Goal: Communication & Community: Participate in discussion

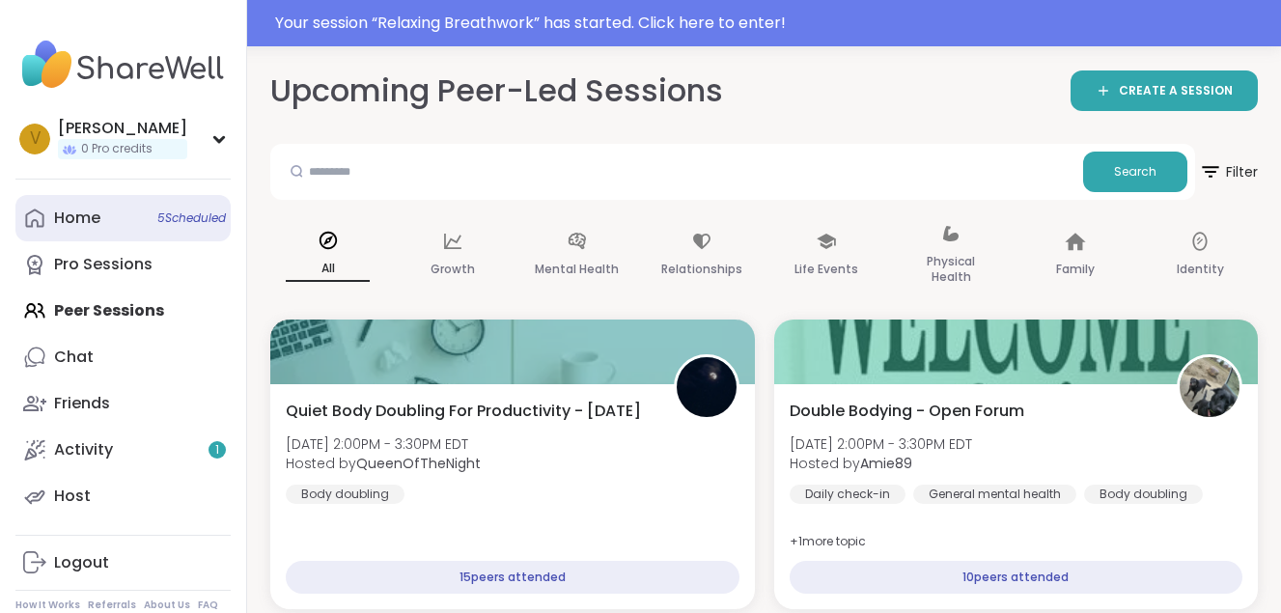
click at [116, 210] on link "Home 5 Scheduled" at bounding box center [122, 218] width 215 height 46
click at [126, 232] on link "Home 5 Scheduled" at bounding box center [122, 218] width 215 height 46
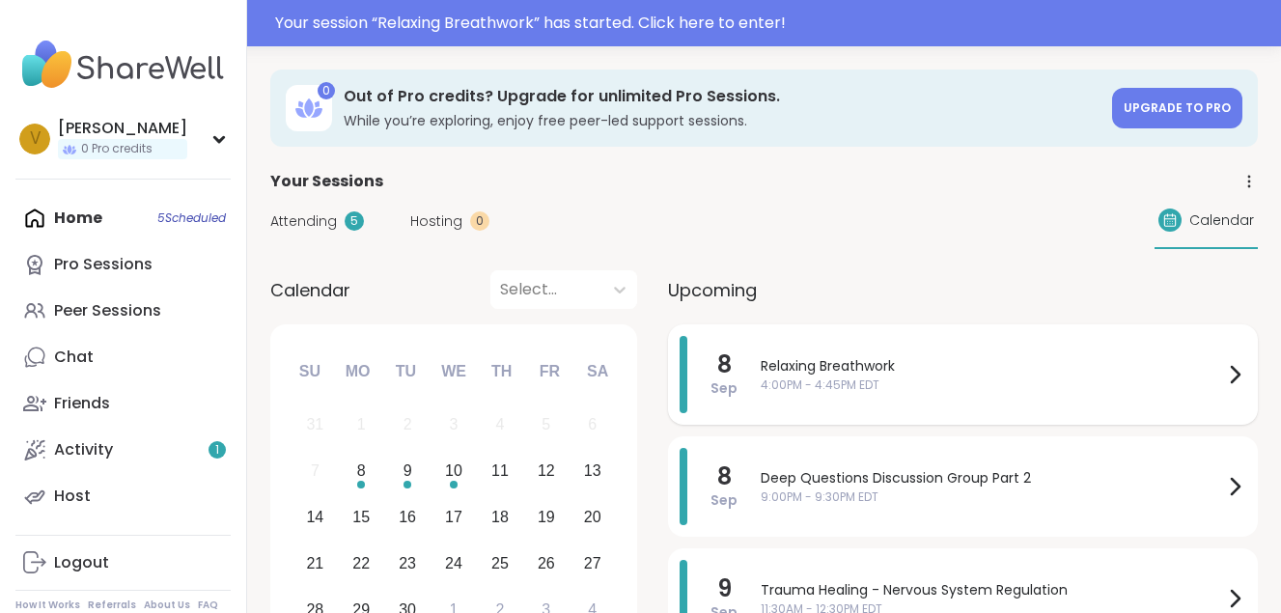
click at [864, 368] on span "Relaxing Breathwork" at bounding box center [992, 366] width 463 height 20
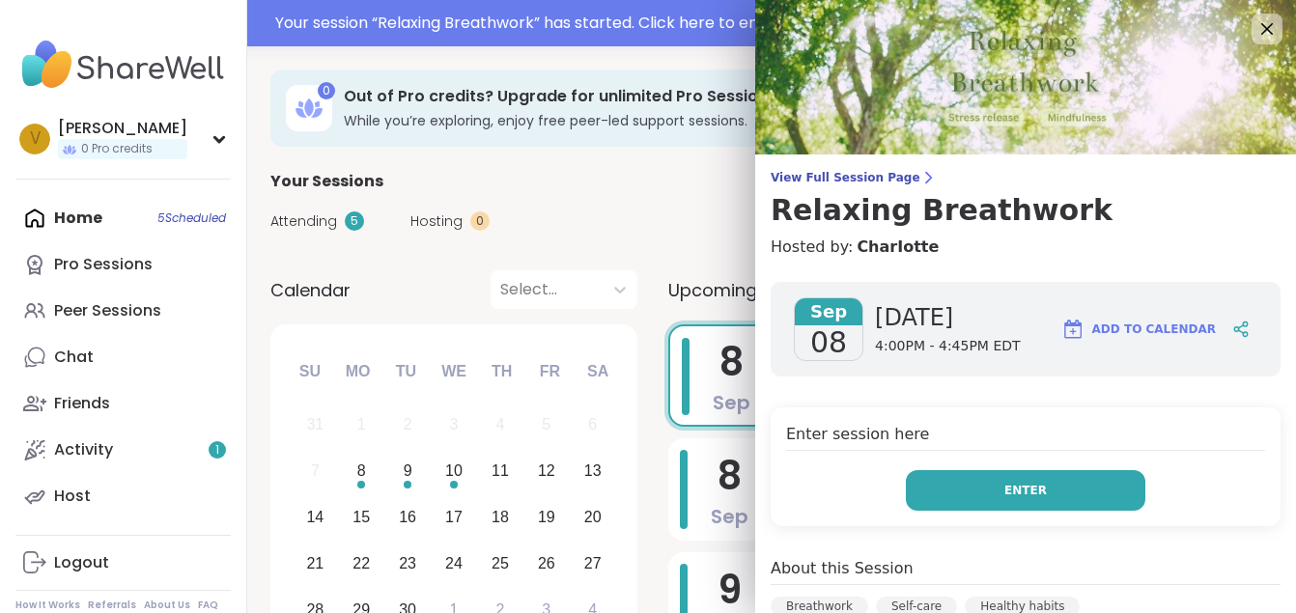
click at [1004, 483] on span "Enter" at bounding box center [1025, 490] width 42 height 17
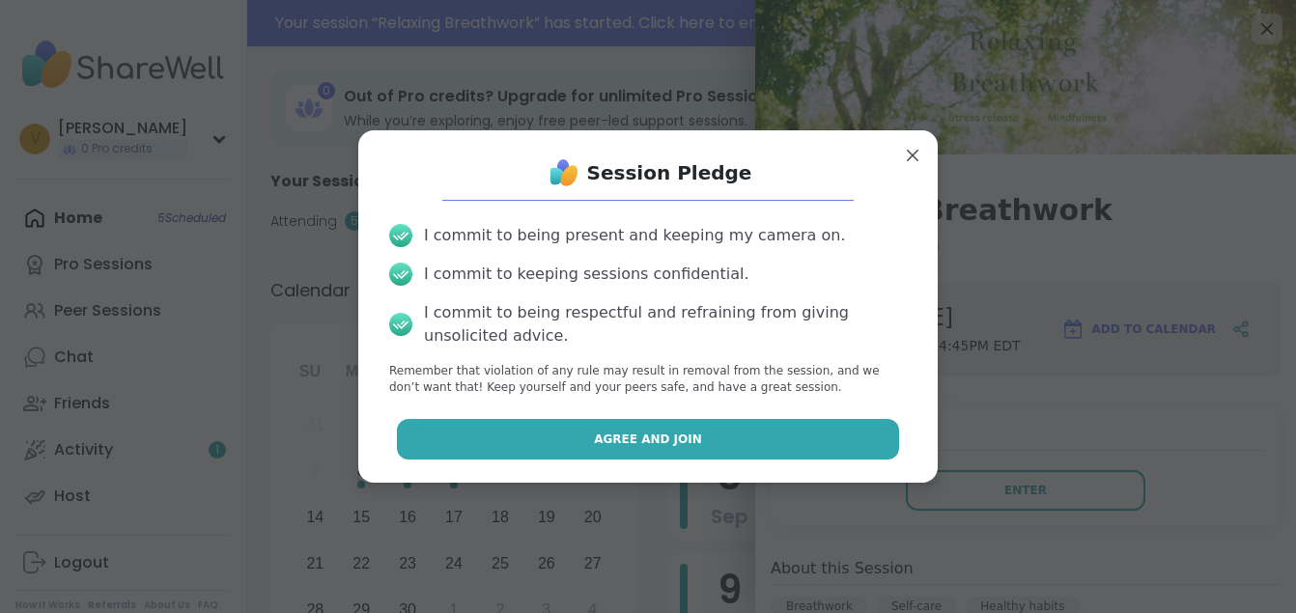
click at [759, 444] on button "Agree and Join" at bounding box center [648, 439] width 503 height 41
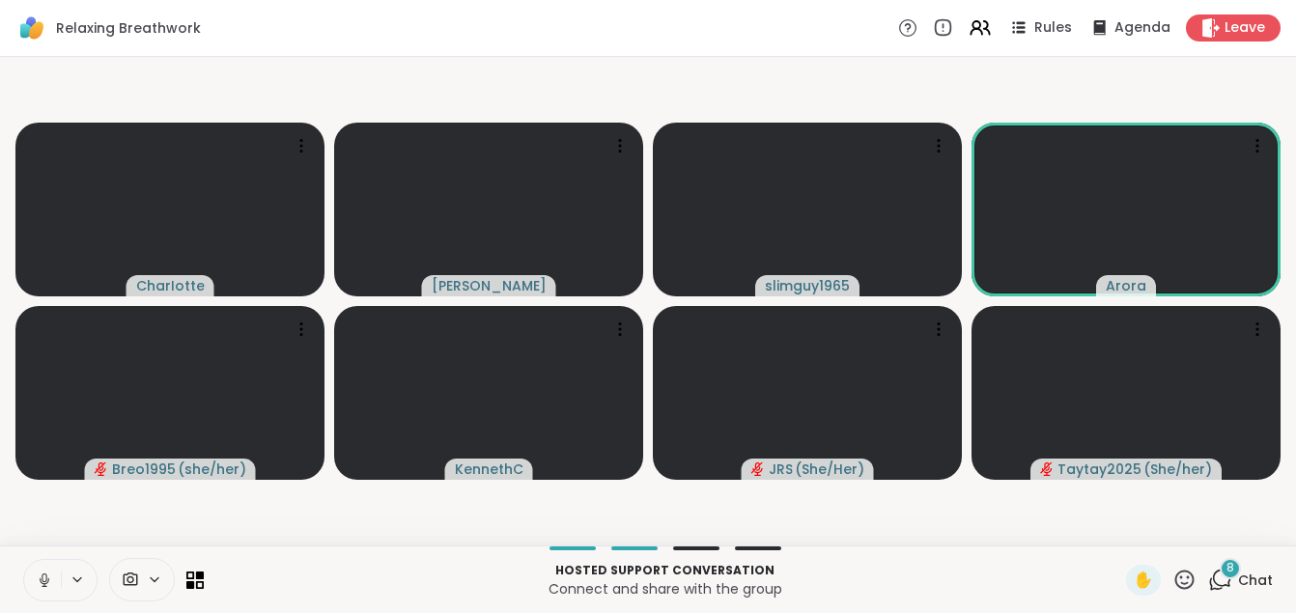
click at [41, 580] on icon at bounding box center [45, 580] width 10 height 6
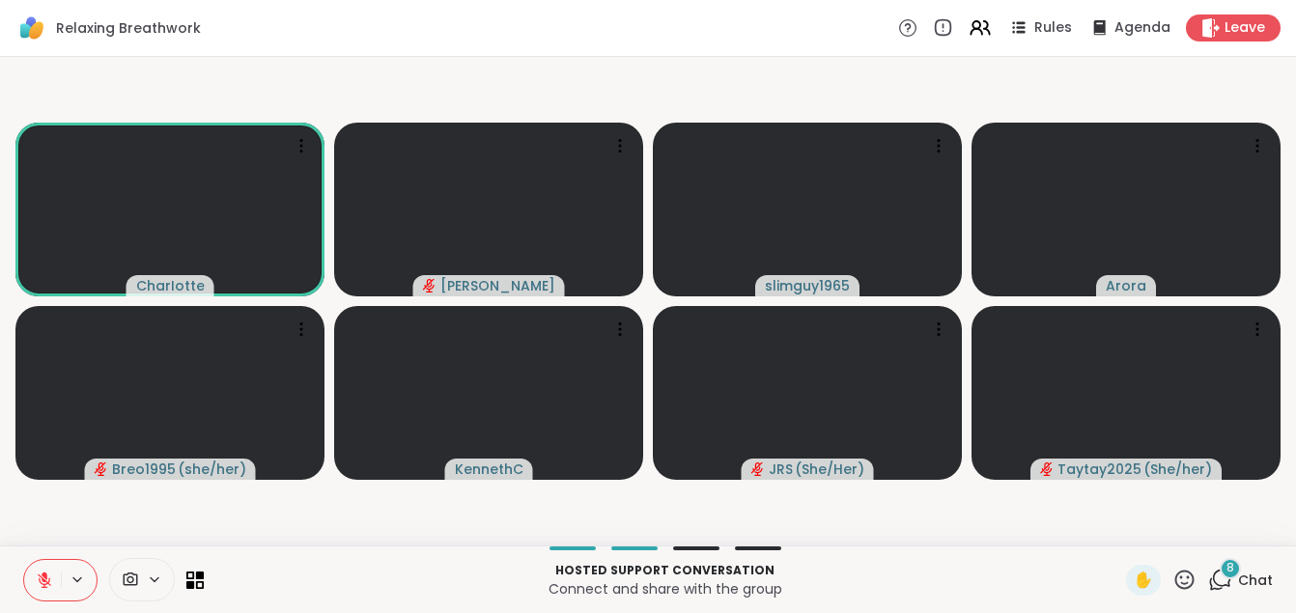
click at [65, 584] on button at bounding box center [79, 580] width 36 height 16
click at [76, 579] on icon at bounding box center [77, 580] width 15 height 16
click at [45, 578] on icon at bounding box center [45, 576] width 6 height 8
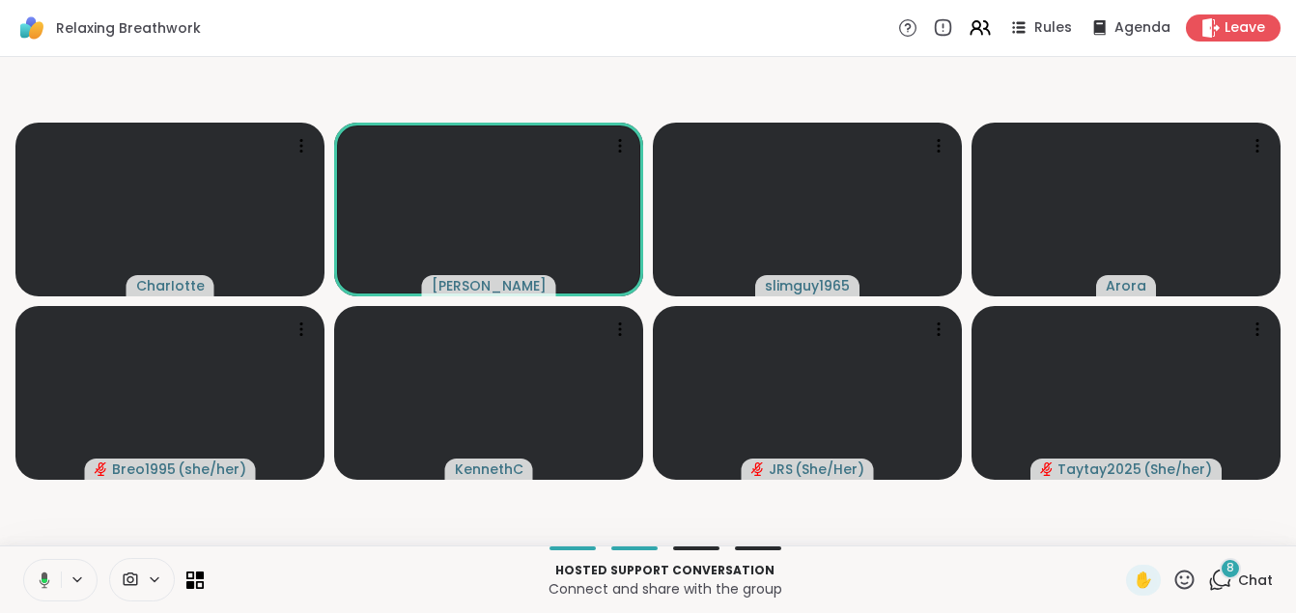
click at [40, 578] on icon at bounding box center [41, 580] width 17 height 17
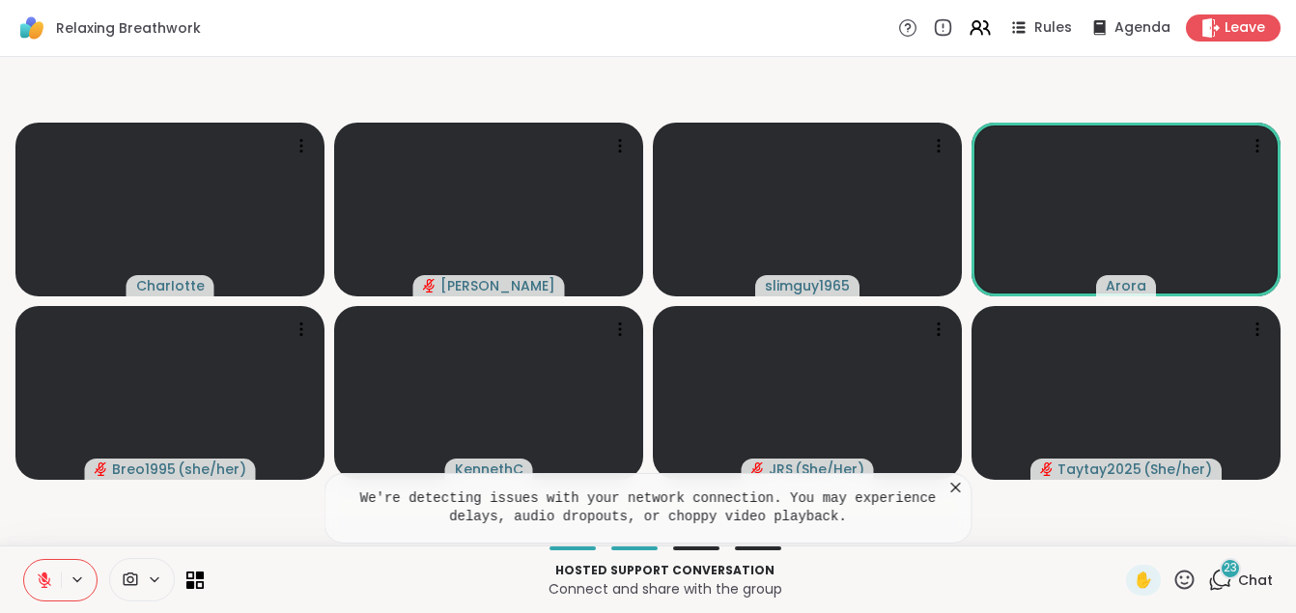
click at [1208, 578] on icon at bounding box center [1220, 580] width 24 height 24
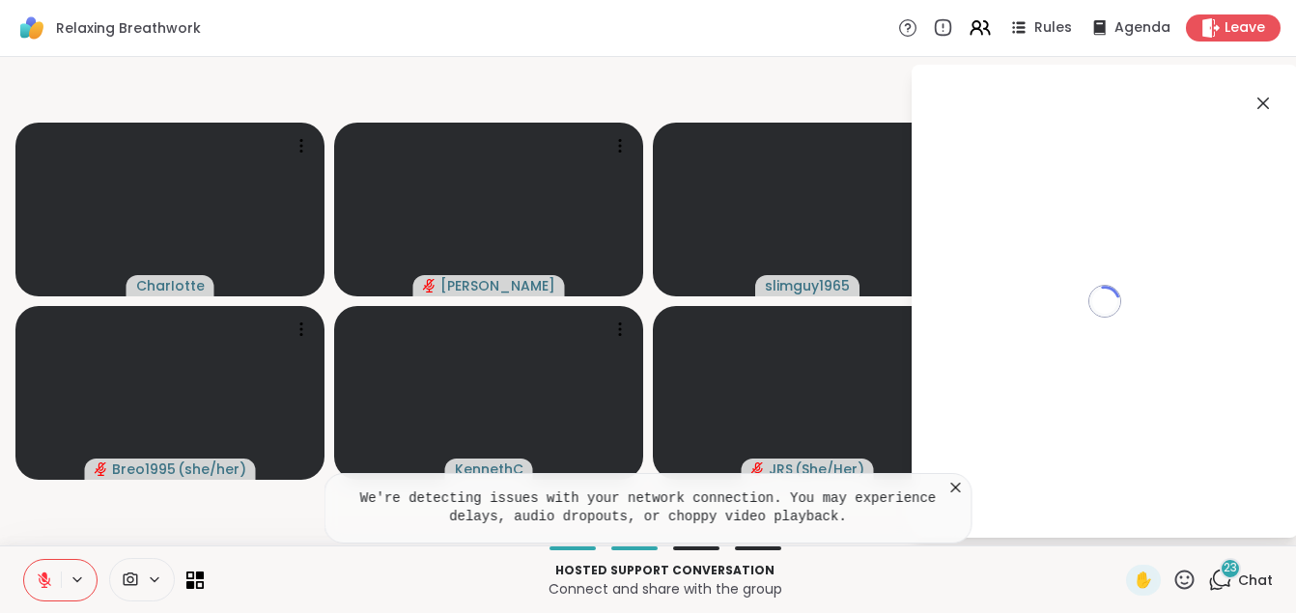
click at [1208, 578] on icon at bounding box center [1220, 580] width 24 height 24
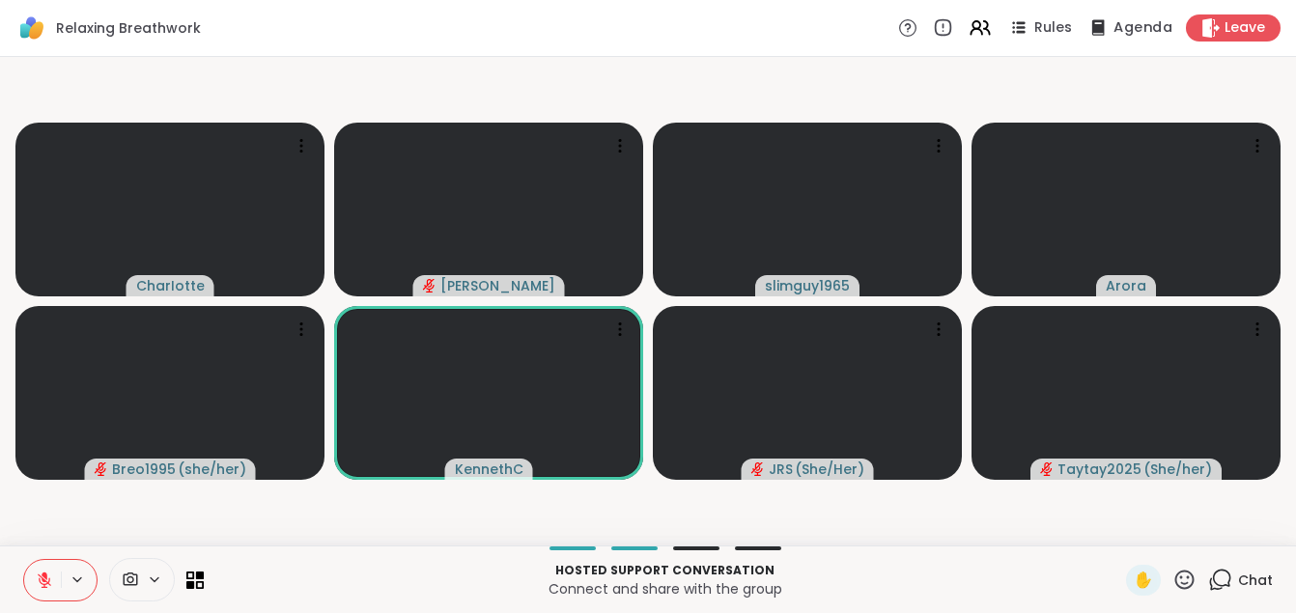
click at [1113, 29] on span "Agenda" at bounding box center [1142, 28] width 59 height 20
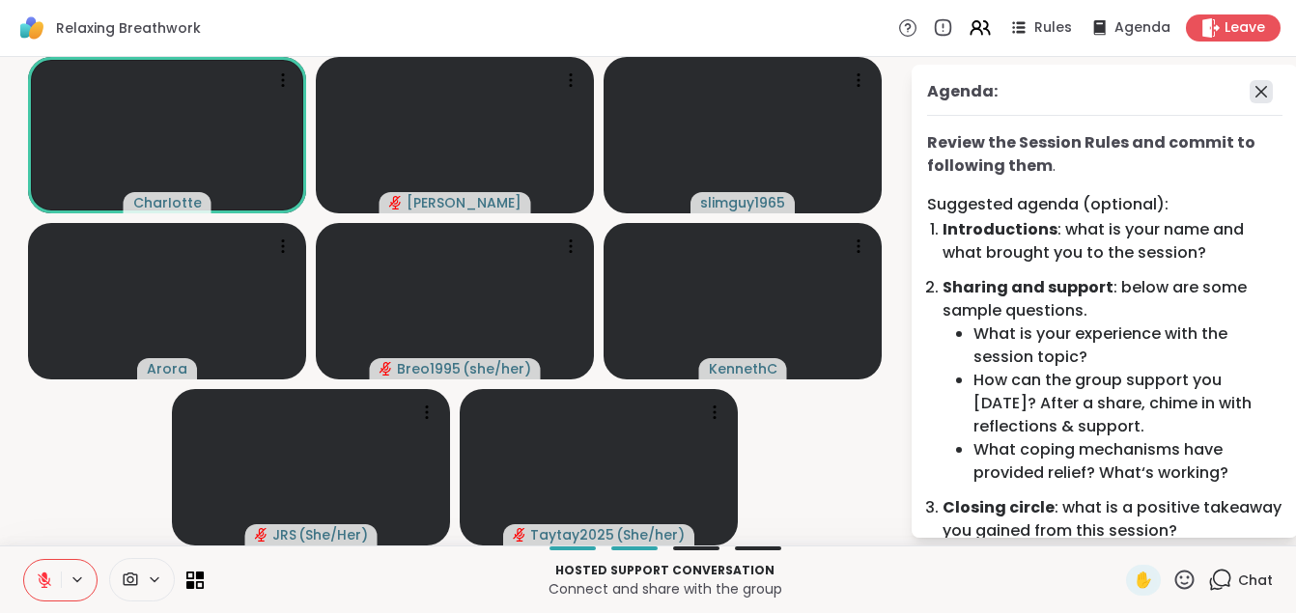
click at [1255, 96] on icon at bounding box center [1261, 92] width 12 height 12
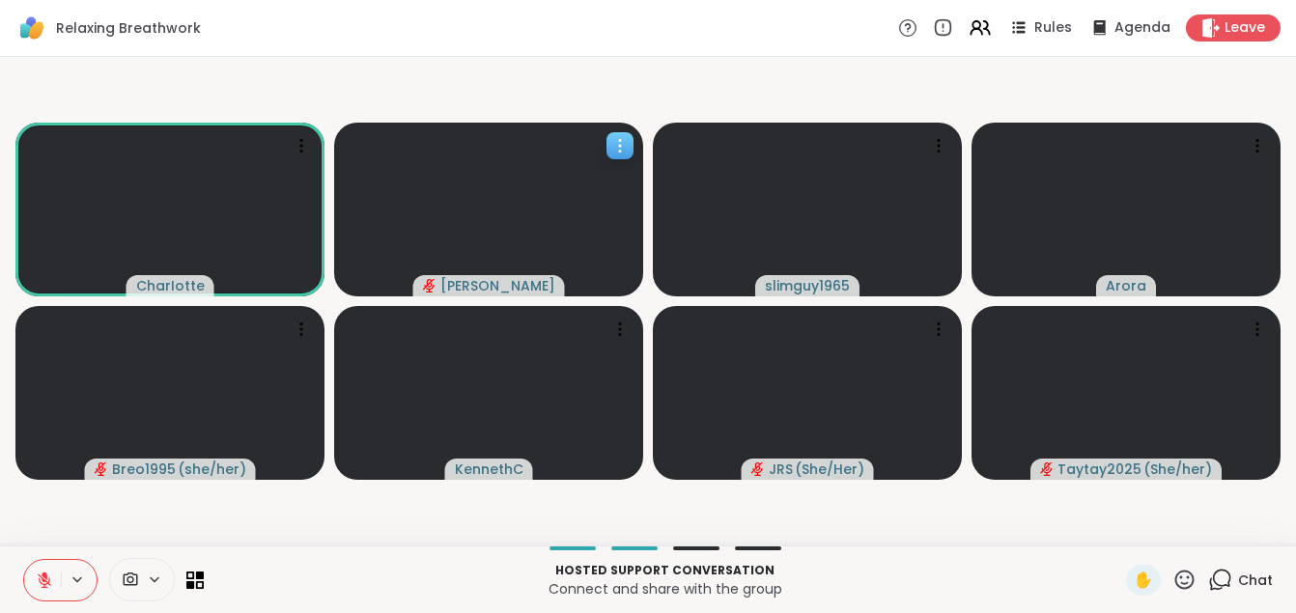
click at [614, 136] on icon at bounding box center [619, 145] width 19 height 19
click at [551, 82] on video-player-container "CharIotte Vicke slimguy1965 Arora Breo1995 ( she/her ) [PERSON_NAME] ( She/Her …" at bounding box center [648, 301] width 1273 height 473
click at [155, 581] on icon at bounding box center [155, 579] width 8 height 4
click at [134, 577] on icon at bounding box center [130, 580] width 17 height 18
click at [133, 575] on icon at bounding box center [131, 580] width 14 height 14
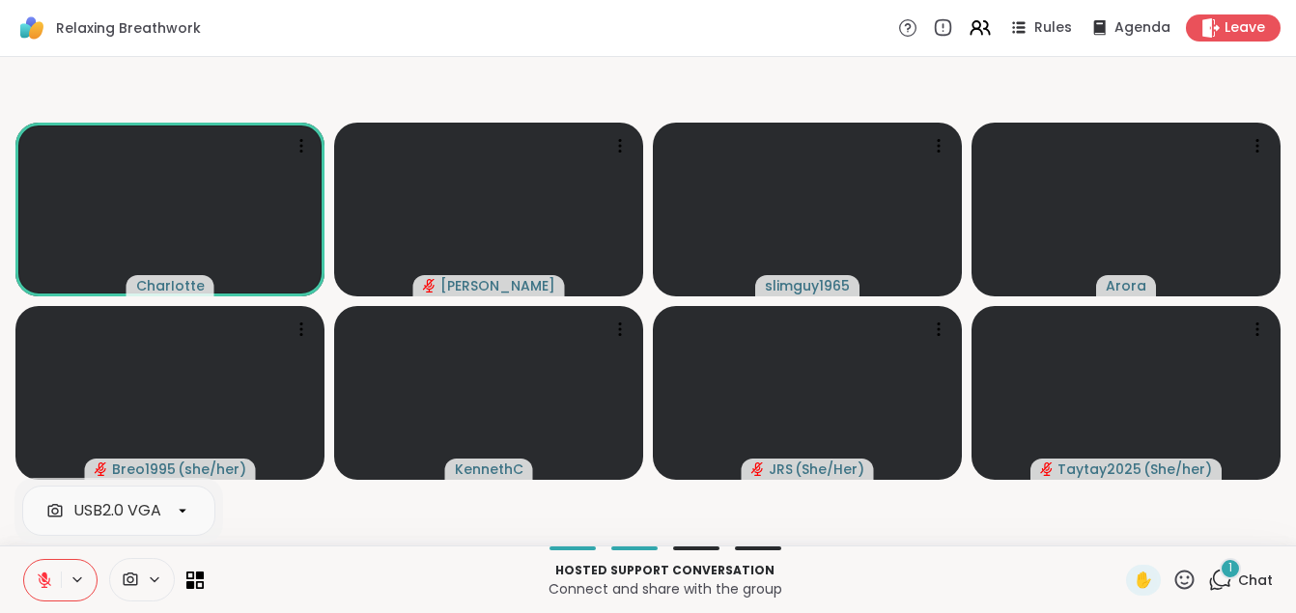
click at [127, 576] on icon at bounding box center [130, 580] width 17 height 18
click at [152, 507] on div "USB2.0 VGA UVC WebCam" at bounding box center [173, 510] width 201 height 23
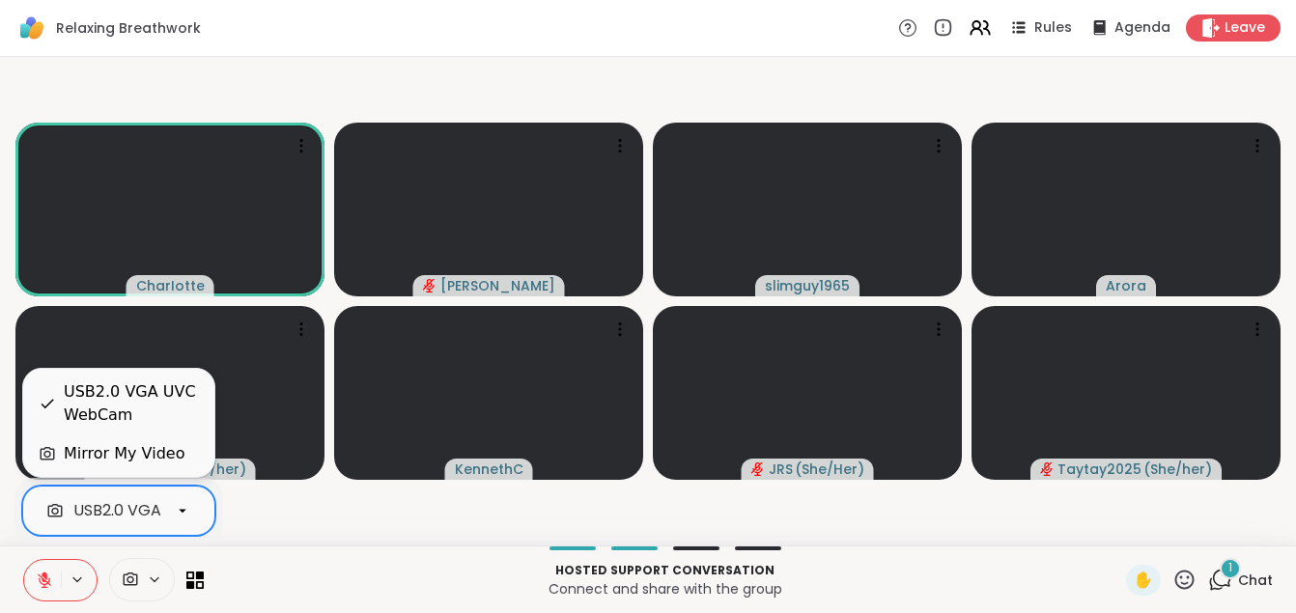
scroll to position [0, 79]
click at [152, 507] on div "USB2.0 VGA UVC WebCam" at bounding box center [173, 510] width 201 height 23
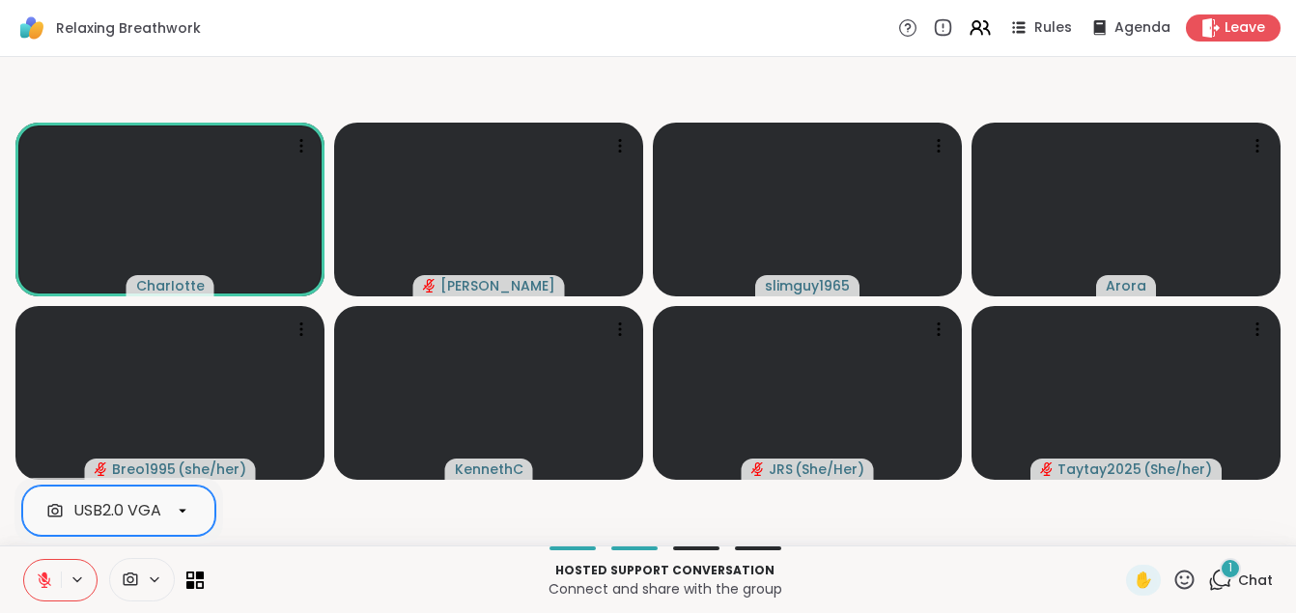
click at [152, 507] on div "USB2.0 VGA UVC WebCam" at bounding box center [173, 510] width 201 height 23
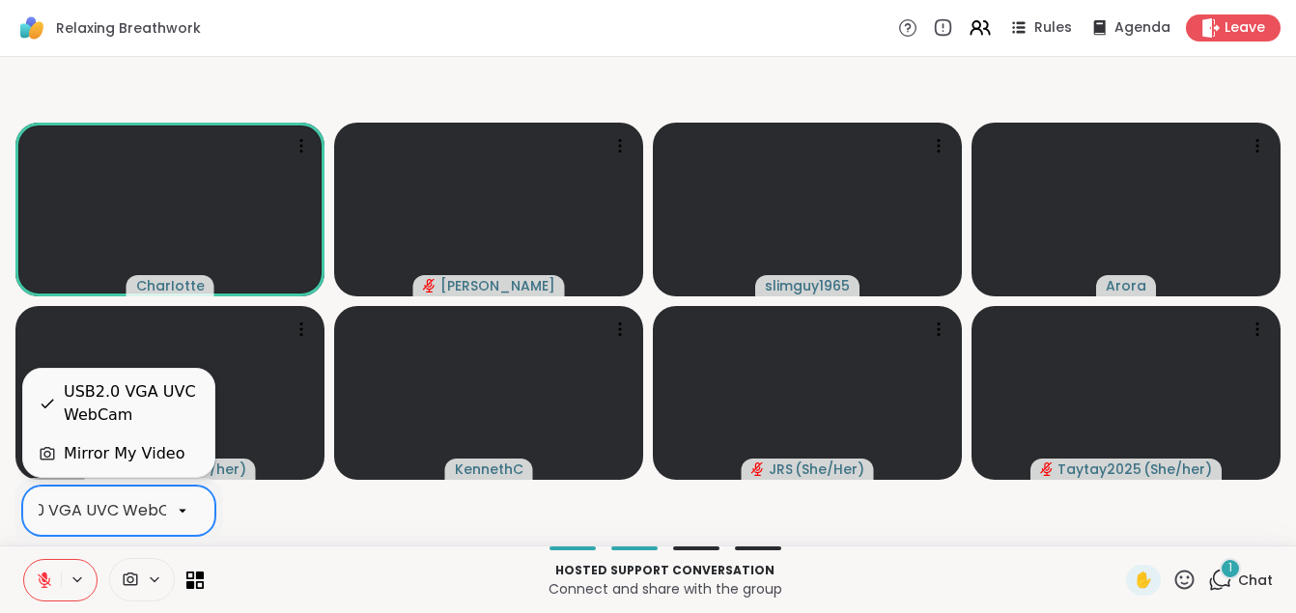
click at [415, 514] on video-player-container "CharIotte Vicke slimguy1965 Arora Breo1995 ( she/her ) [PERSON_NAME] ( She/Her …" at bounding box center [648, 301] width 1273 height 473
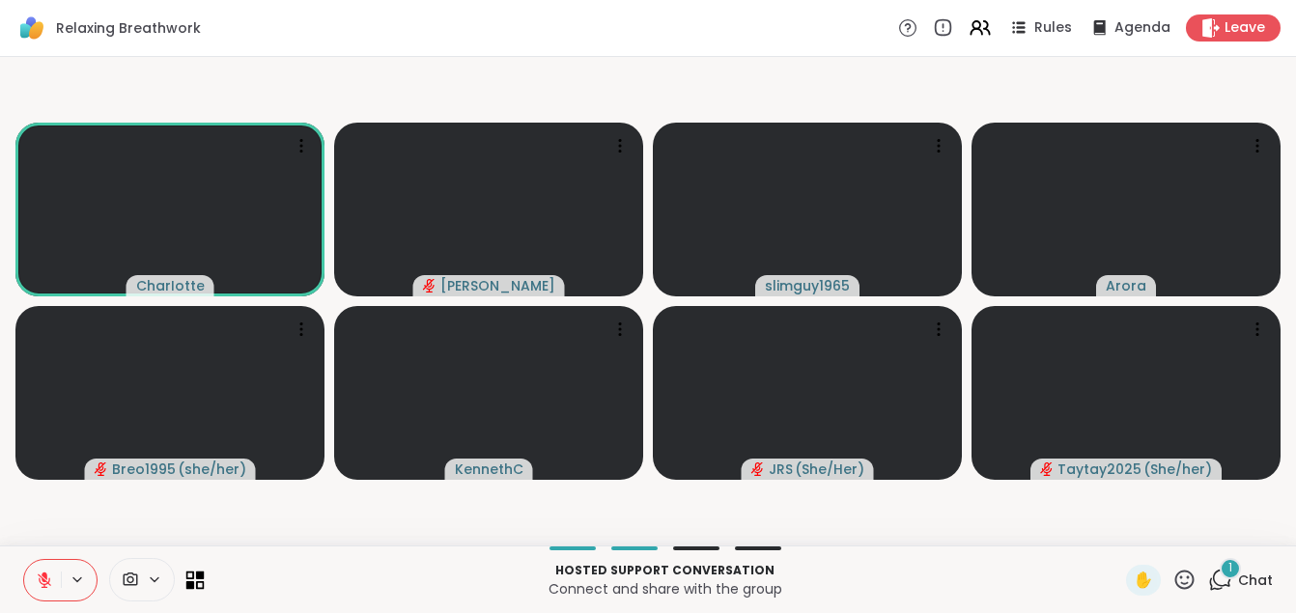
click at [199, 576] on icon at bounding box center [200, 575] width 9 height 9
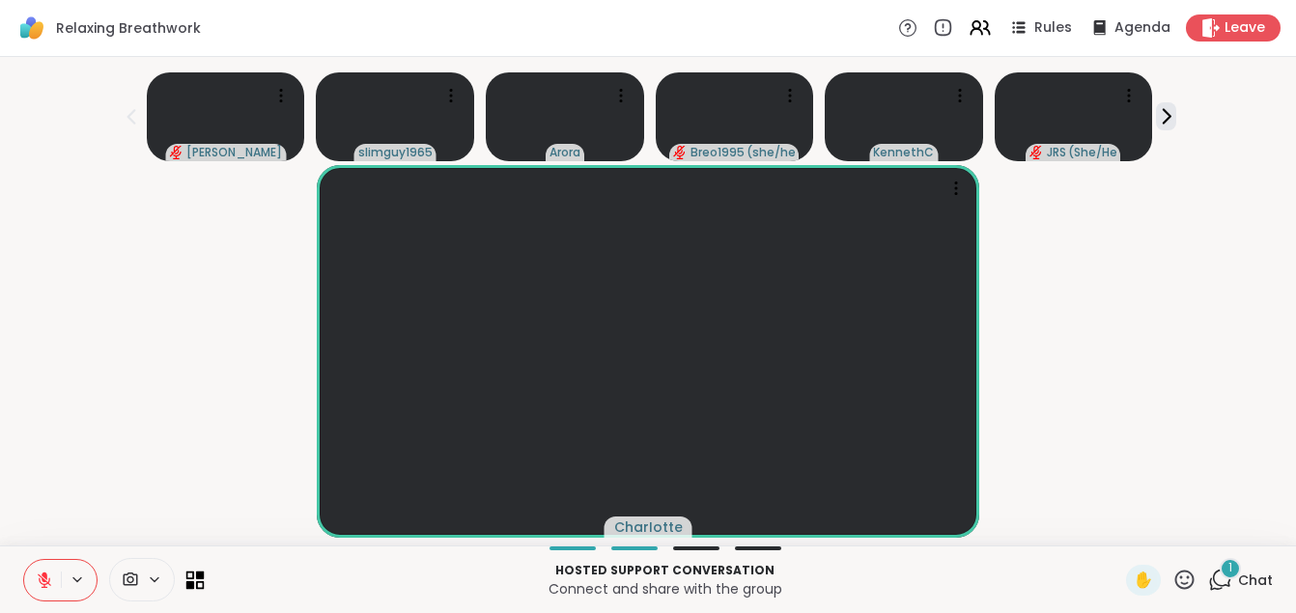
click at [199, 576] on icon at bounding box center [200, 575] width 9 height 9
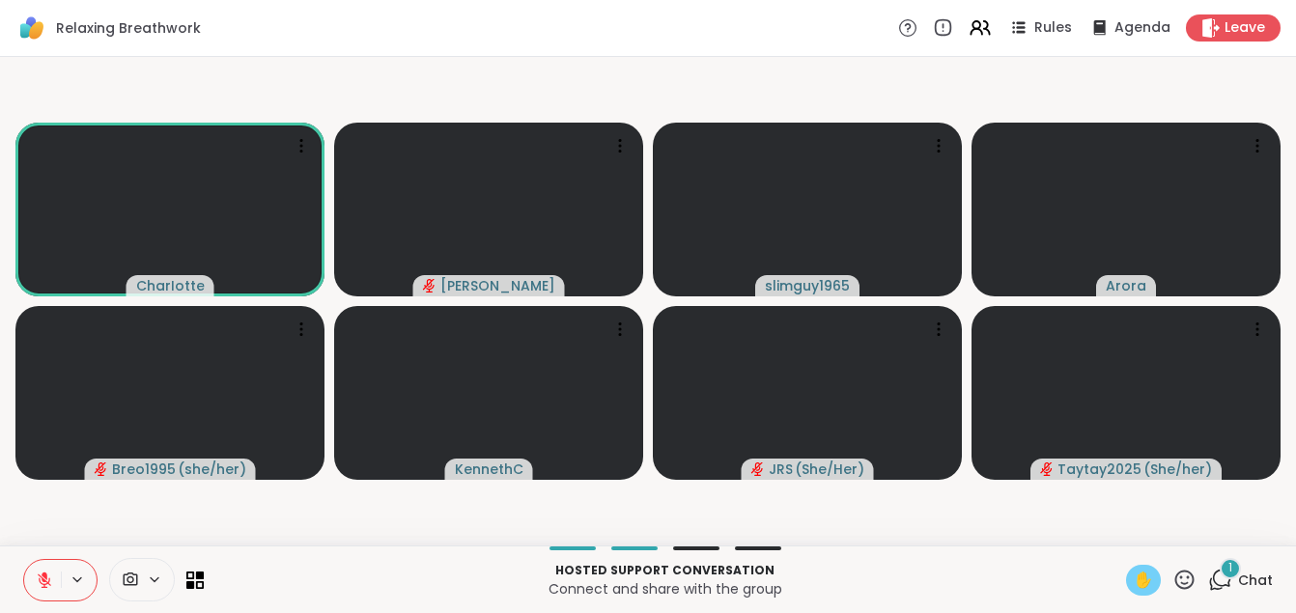
click at [1134, 581] on span "✋" at bounding box center [1143, 580] width 19 height 23
click at [1175, 576] on icon at bounding box center [1184, 580] width 24 height 24
click at [1080, 575] on p "Hosted support conversation" at bounding box center [664, 570] width 899 height 17
click at [975, 31] on icon at bounding box center [980, 27] width 24 height 24
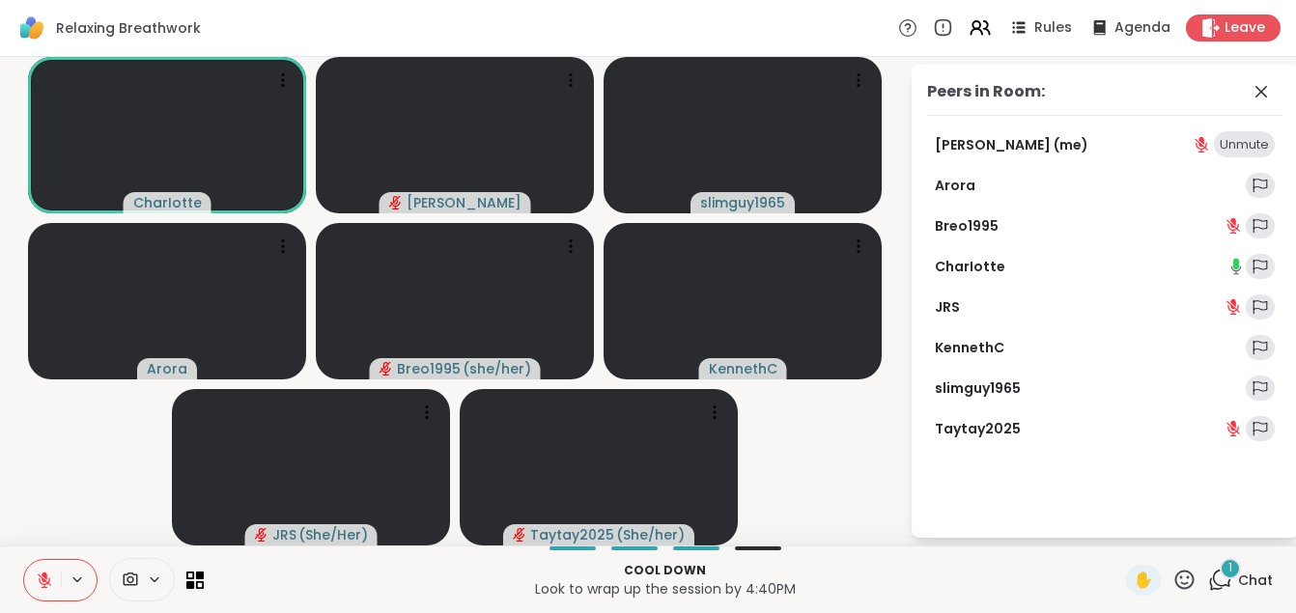
click at [972, 142] on link "[PERSON_NAME] (me)" at bounding box center [1012, 144] width 154 height 19
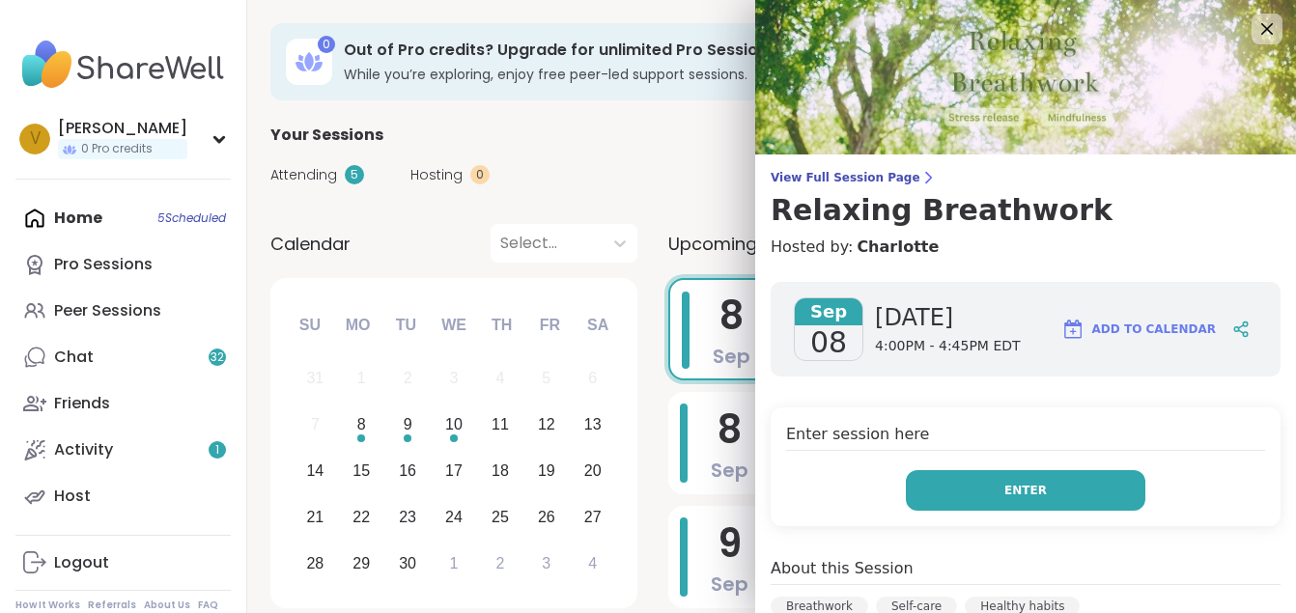
click at [954, 493] on button "Enter" at bounding box center [1025, 490] width 239 height 41
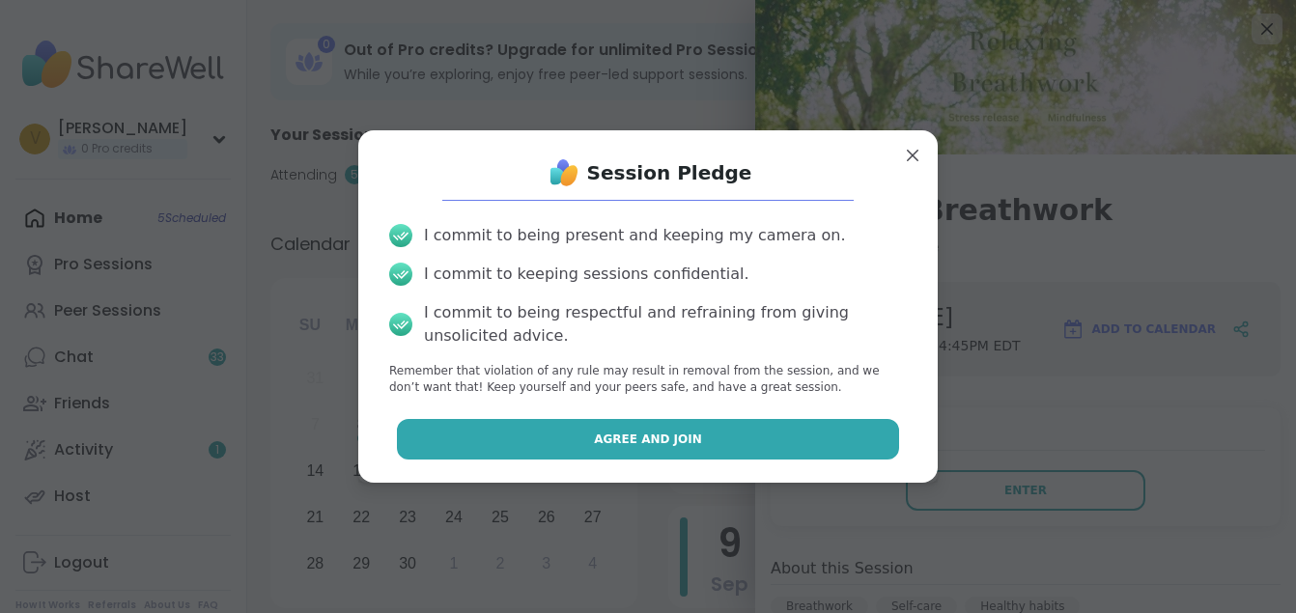
click at [718, 441] on button "Agree and Join" at bounding box center [648, 439] width 503 height 41
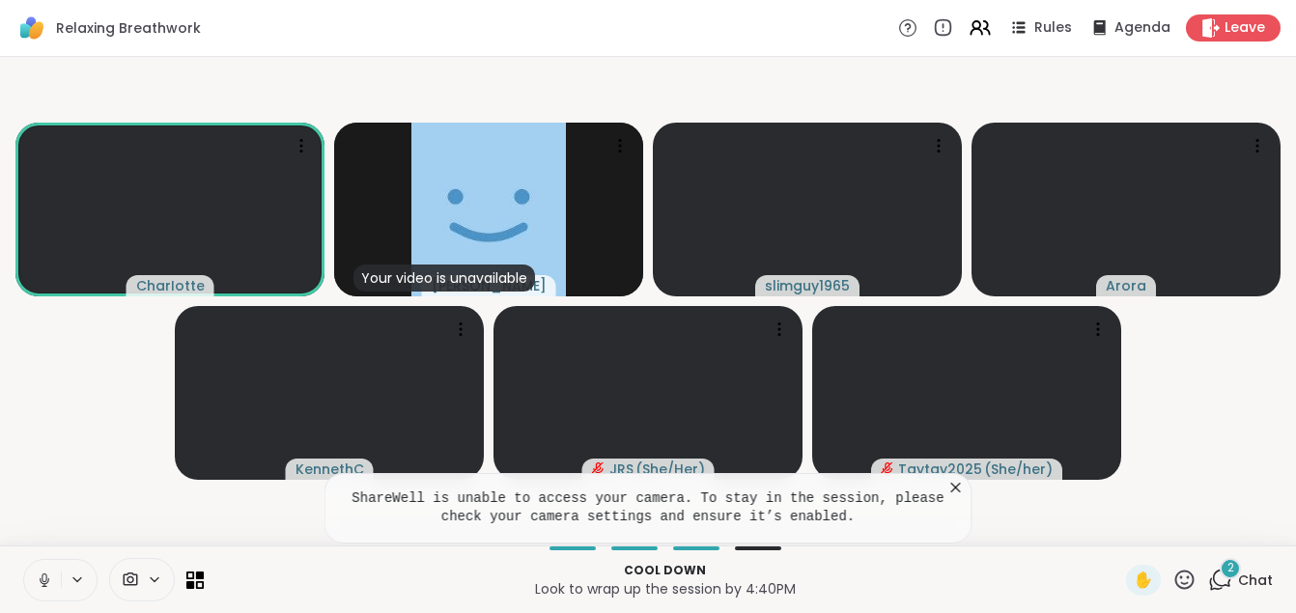
click at [49, 582] on icon at bounding box center [44, 580] width 17 height 17
click at [381, 269] on div "Your video is unavailable Vicke" at bounding box center [488, 210] width 309 height 174
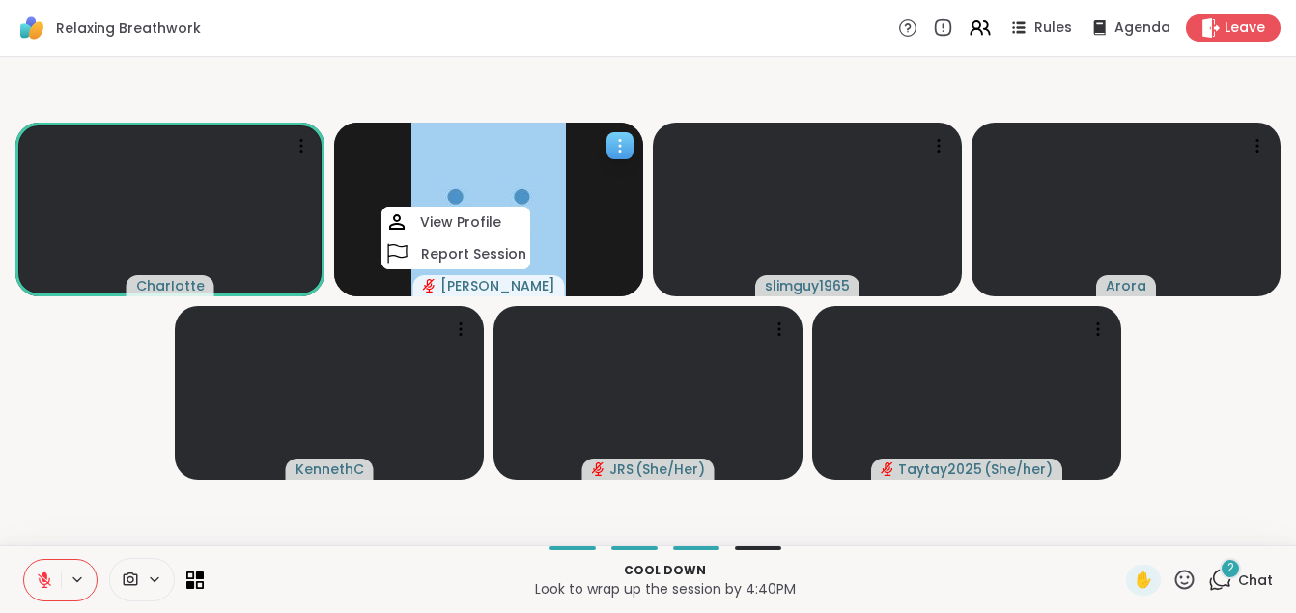
click at [381, 269] on div "[PERSON_NAME]" at bounding box center [488, 210] width 309 height 174
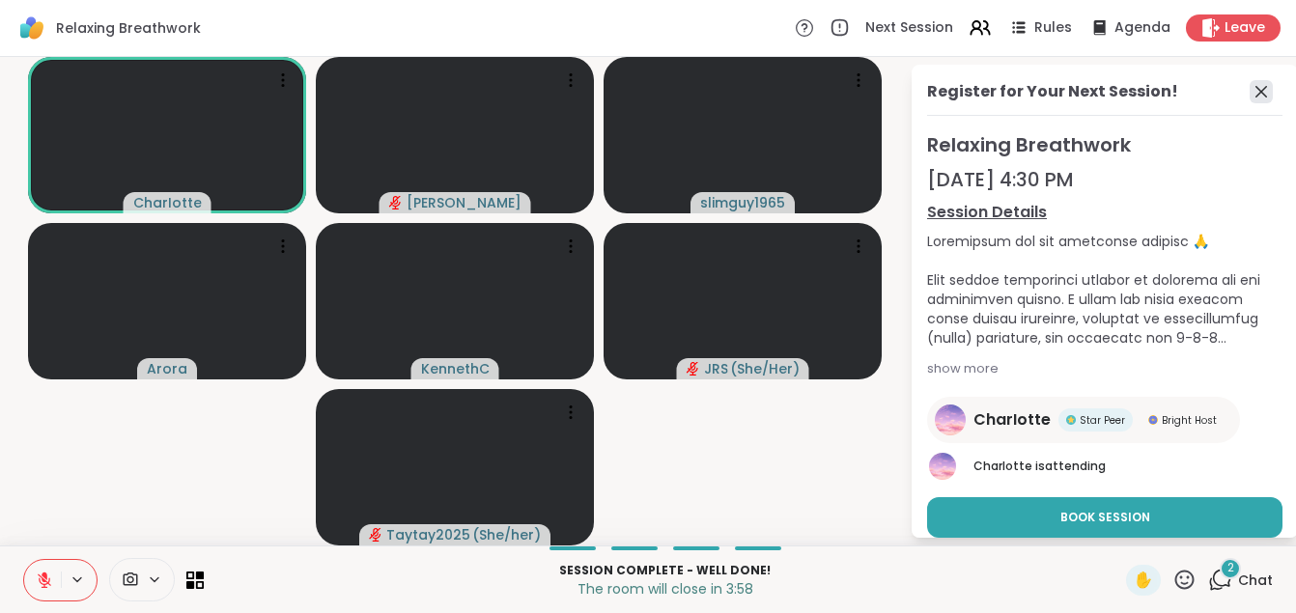
click at [1254, 97] on icon at bounding box center [1261, 91] width 23 height 23
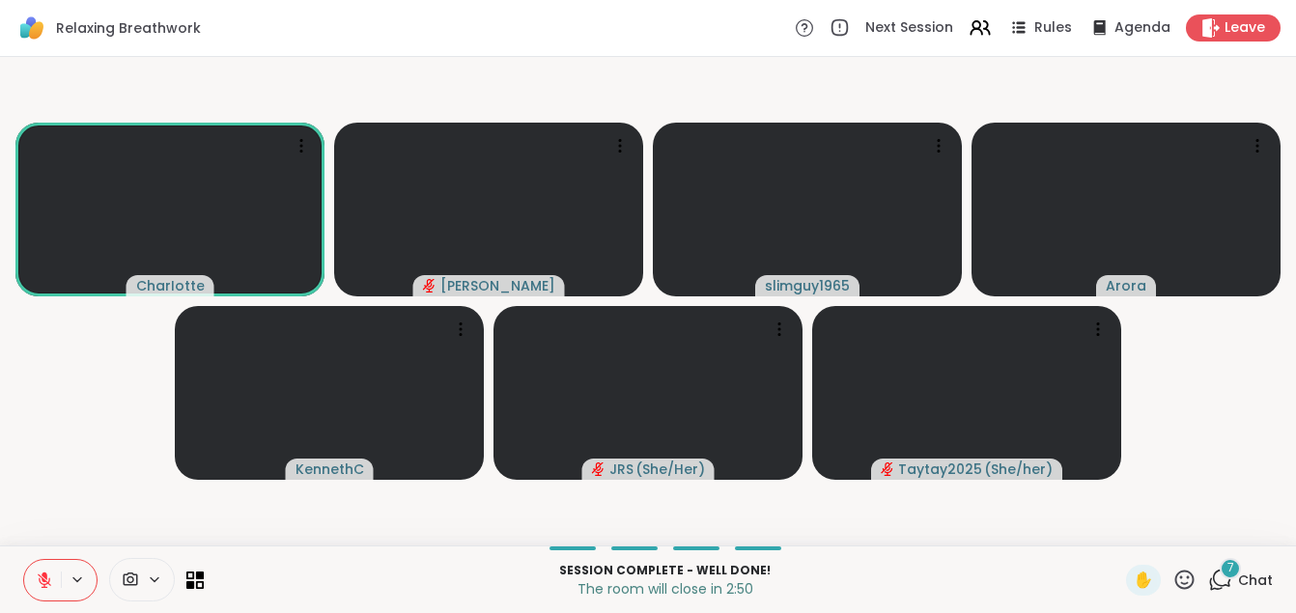
click at [73, 338] on video-player-container "CharIotte Vicke slimguy1965 Arora KennethC JRS ( She/Her ) Taytay2025 ( She/her…" at bounding box center [648, 301] width 1273 height 473
click at [1227, 574] on span "7" at bounding box center [1230, 568] width 7 height 16
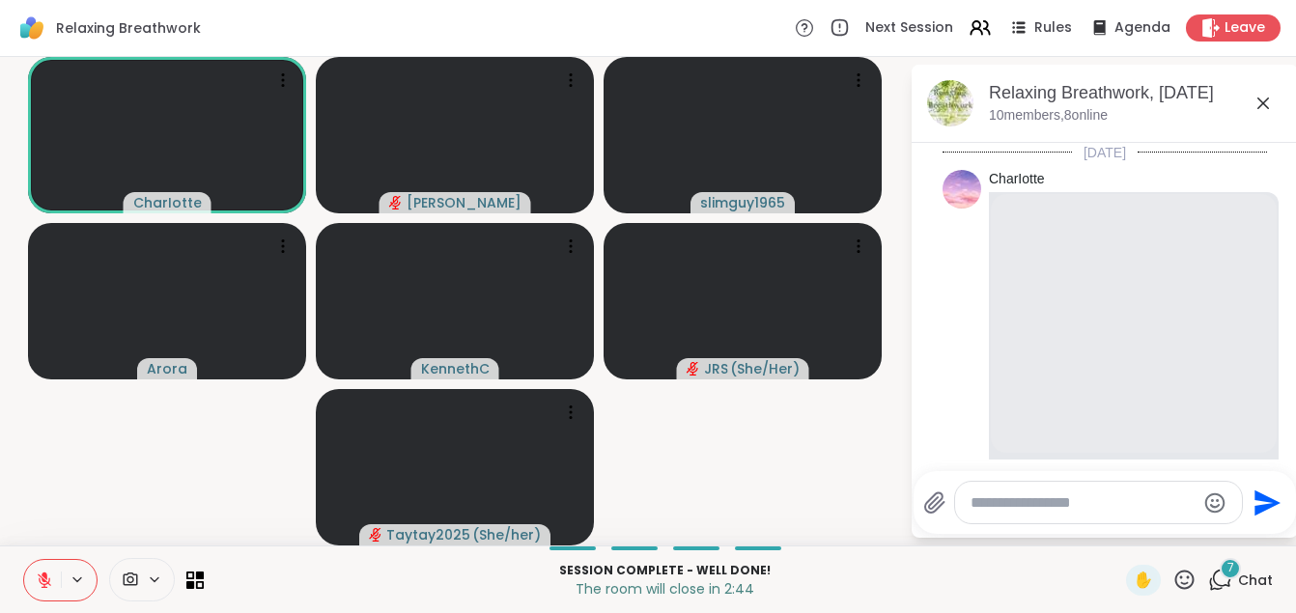
click at [1069, 506] on textarea "Type your message" at bounding box center [1083, 502] width 225 height 19
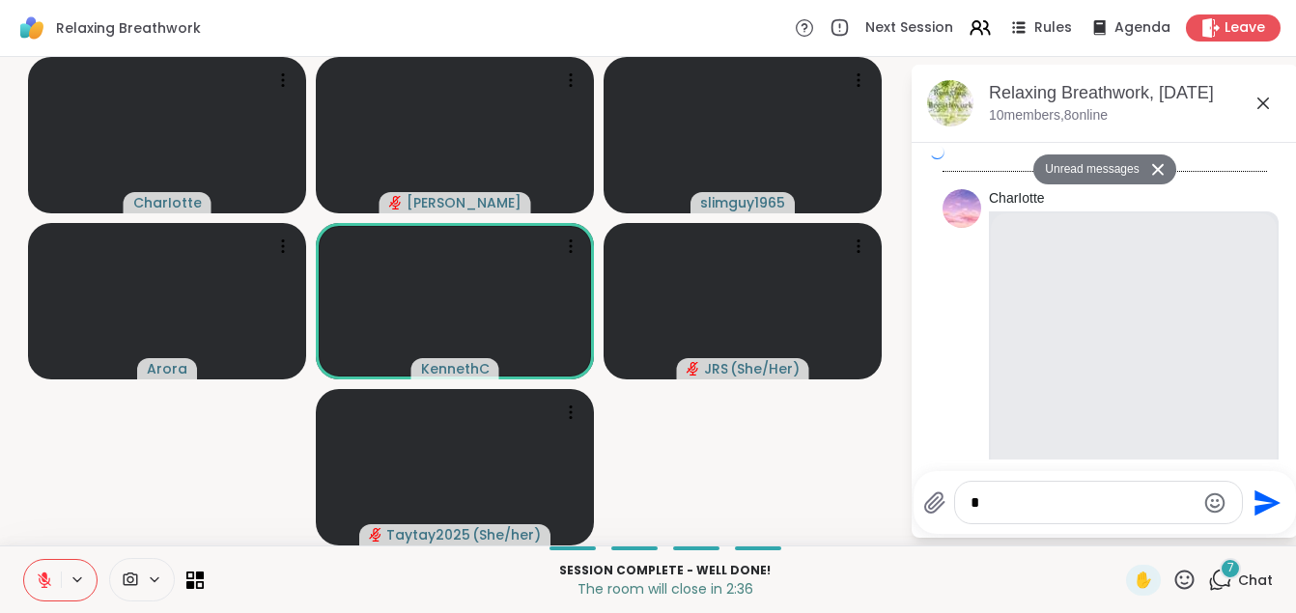
scroll to position [6435, 0]
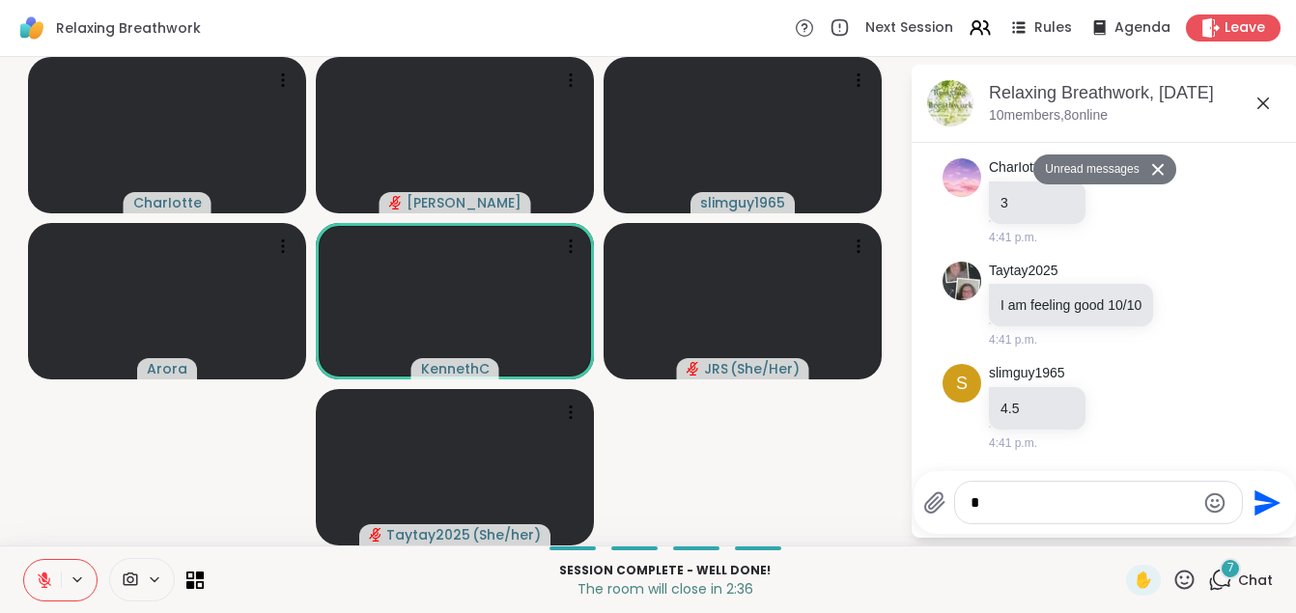
type textarea "*"
click at [1264, 503] on icon "Send" at bounding box center [1265, 503] width 31 height 31
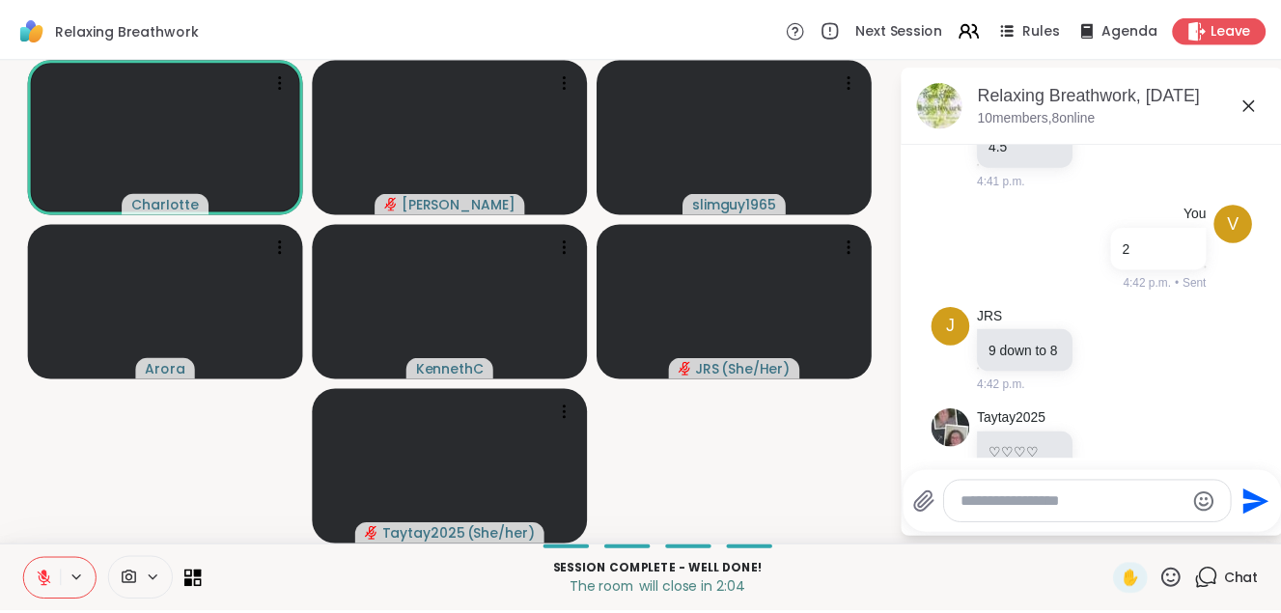
scroll to position [6679, 0]
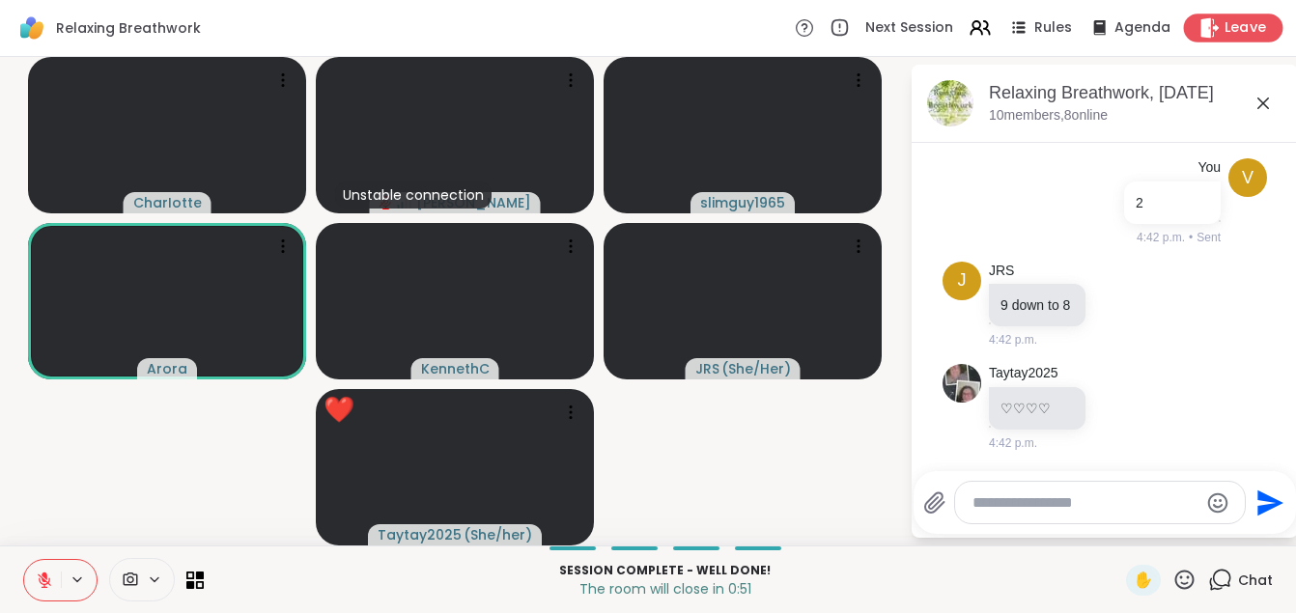
click at [1224, 27] on span "Leave" at bounding box center [1245, 28] width 42 height 20
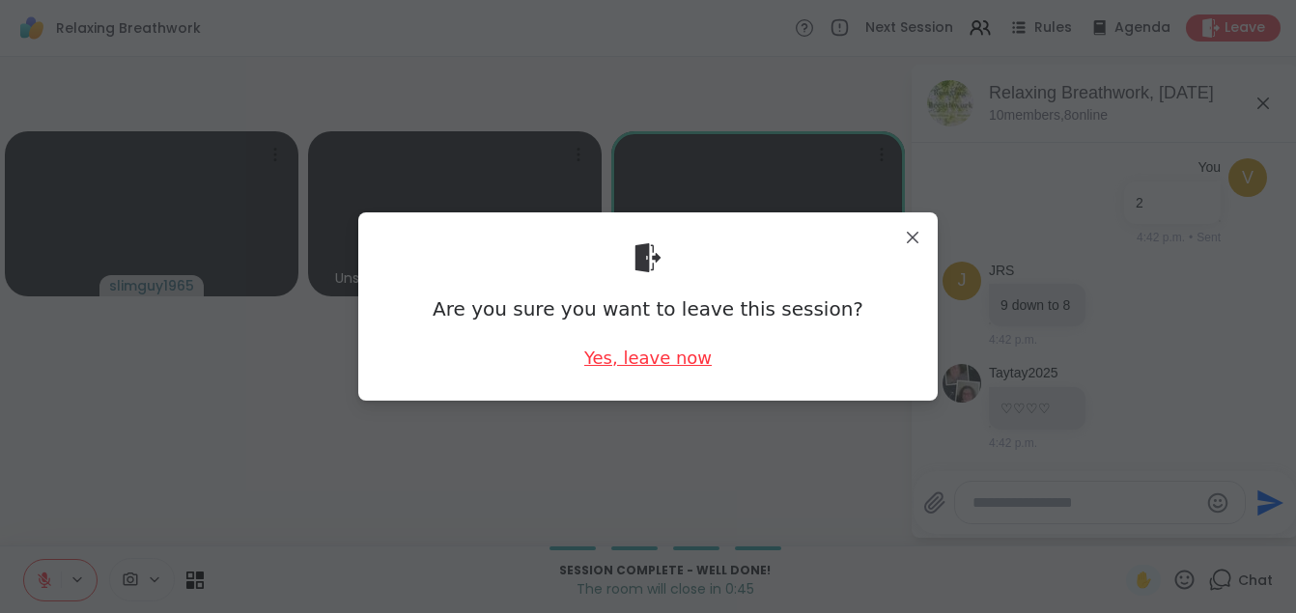
click at [630, 368] on div "Yes, leave now" at bounding box center [647, 358] width 127 height 24
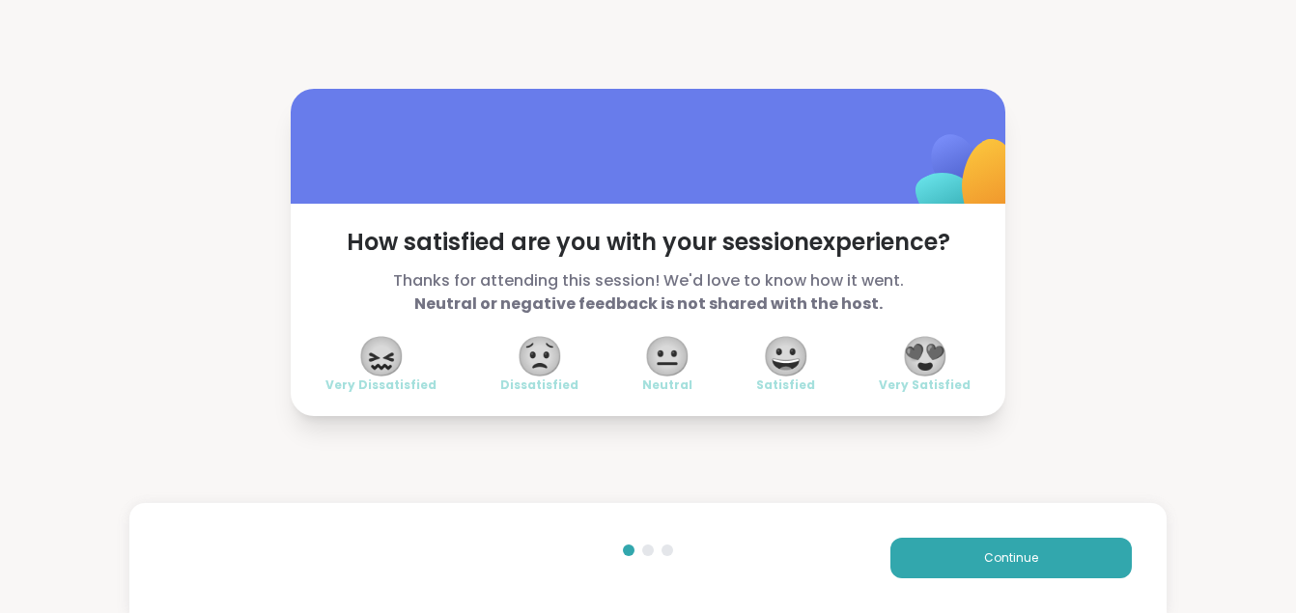
click at [914, 361] on span "😍" at bounding box center [925, 356] width 48 height 35
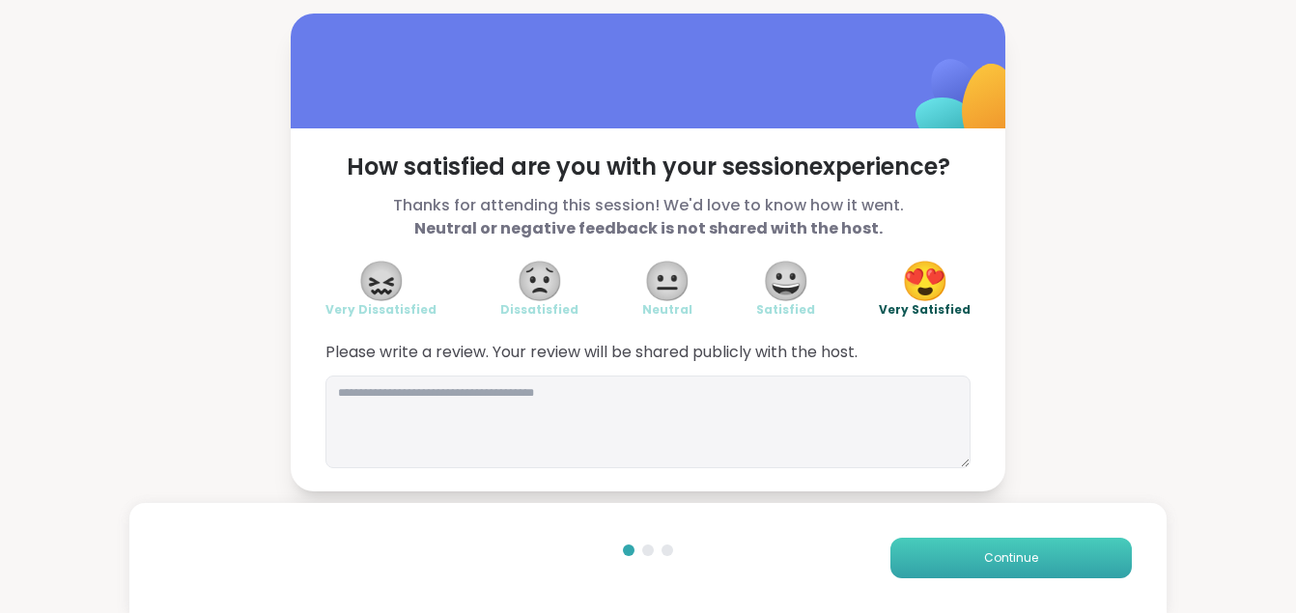
click at [1003, 560] on span "Continue" at bounding box center [1011, 557] width 54 height 17
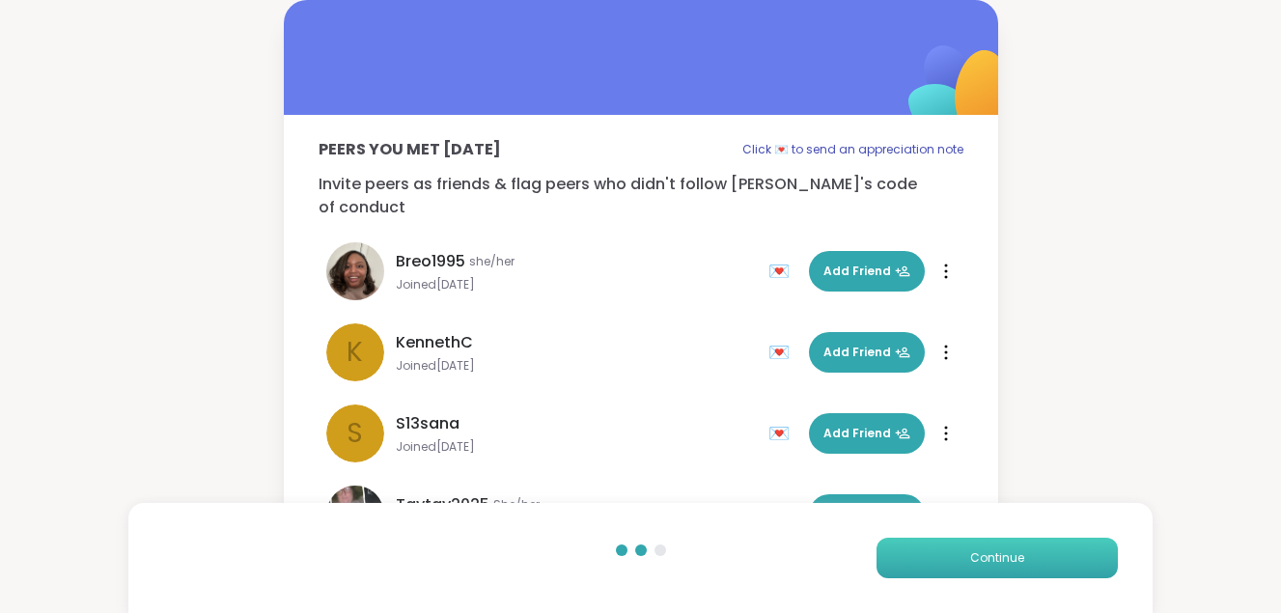
click at [1003, 560] on span "Continue" at bounding box center [998, 557] width 54 height 17
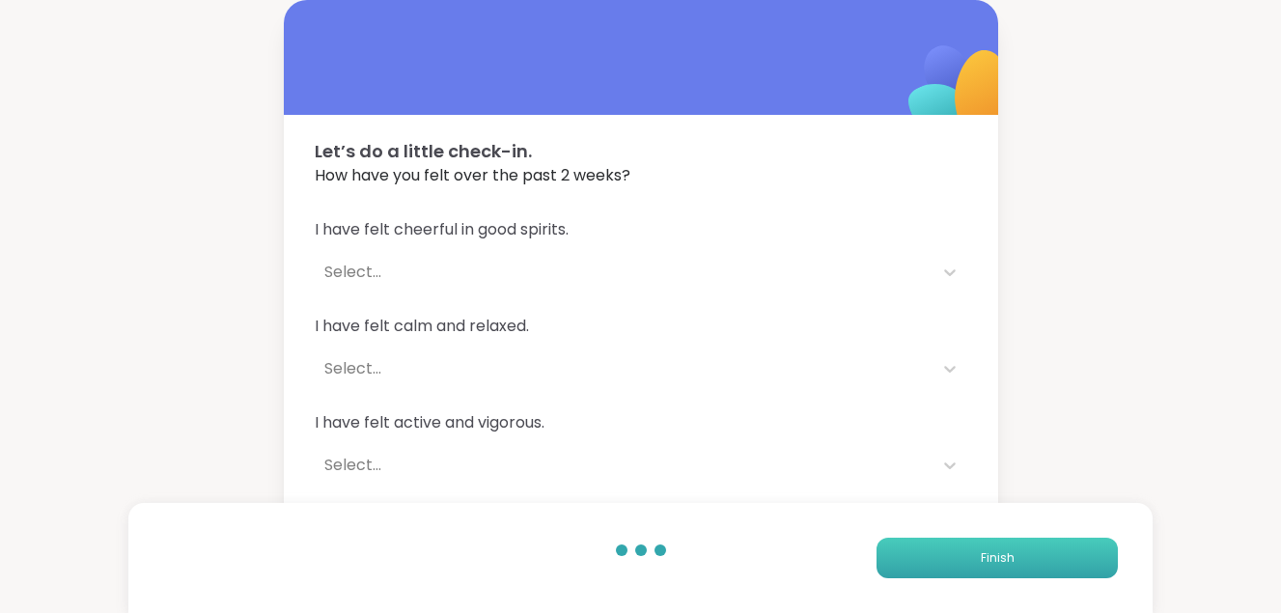
click at [1029, 552] on button "Finish" at bounding box center [997, 558] width 241 height 41
